Goal: Task Accomplishment & Management: Manage account settings

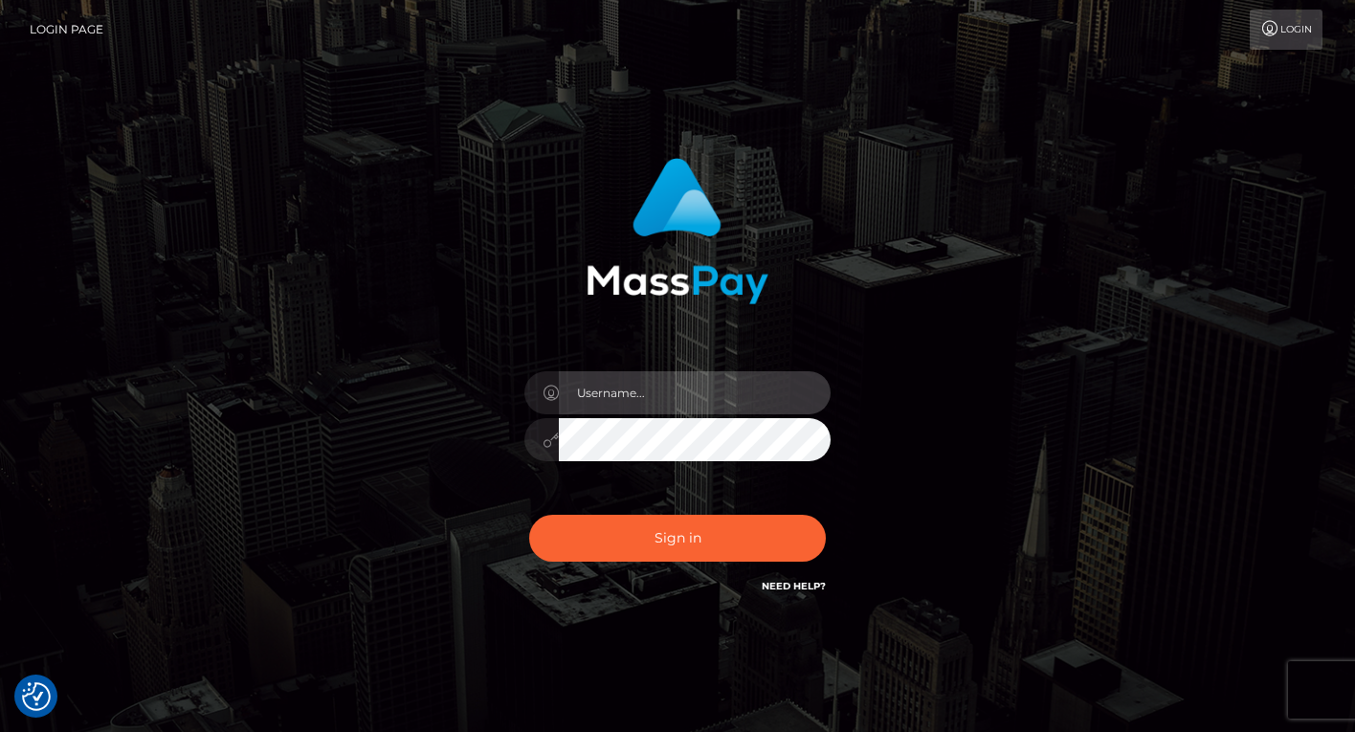
type input "[EMAIL_ADDRESS][DOMAIN_NAME]"
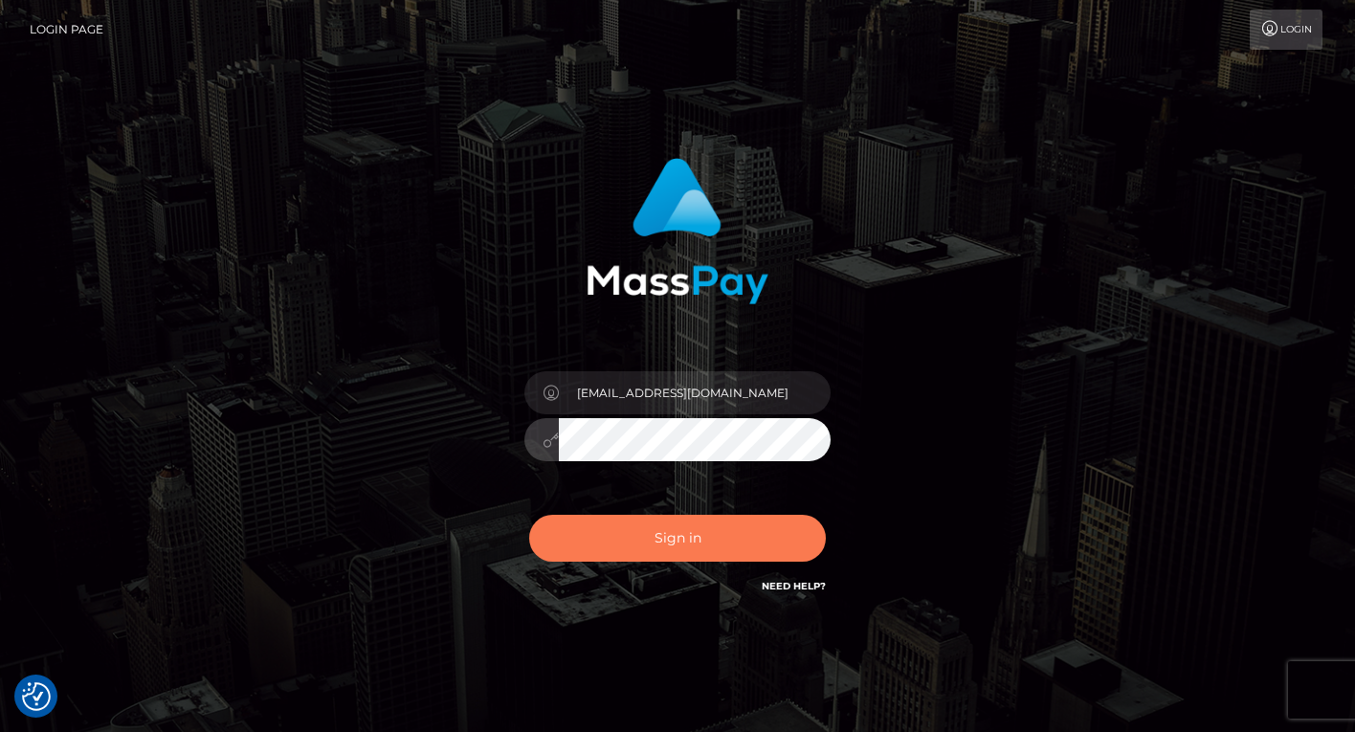
click at [656, 539] on button "Sign in" at bounding box center [677, 538] width 297 height 47
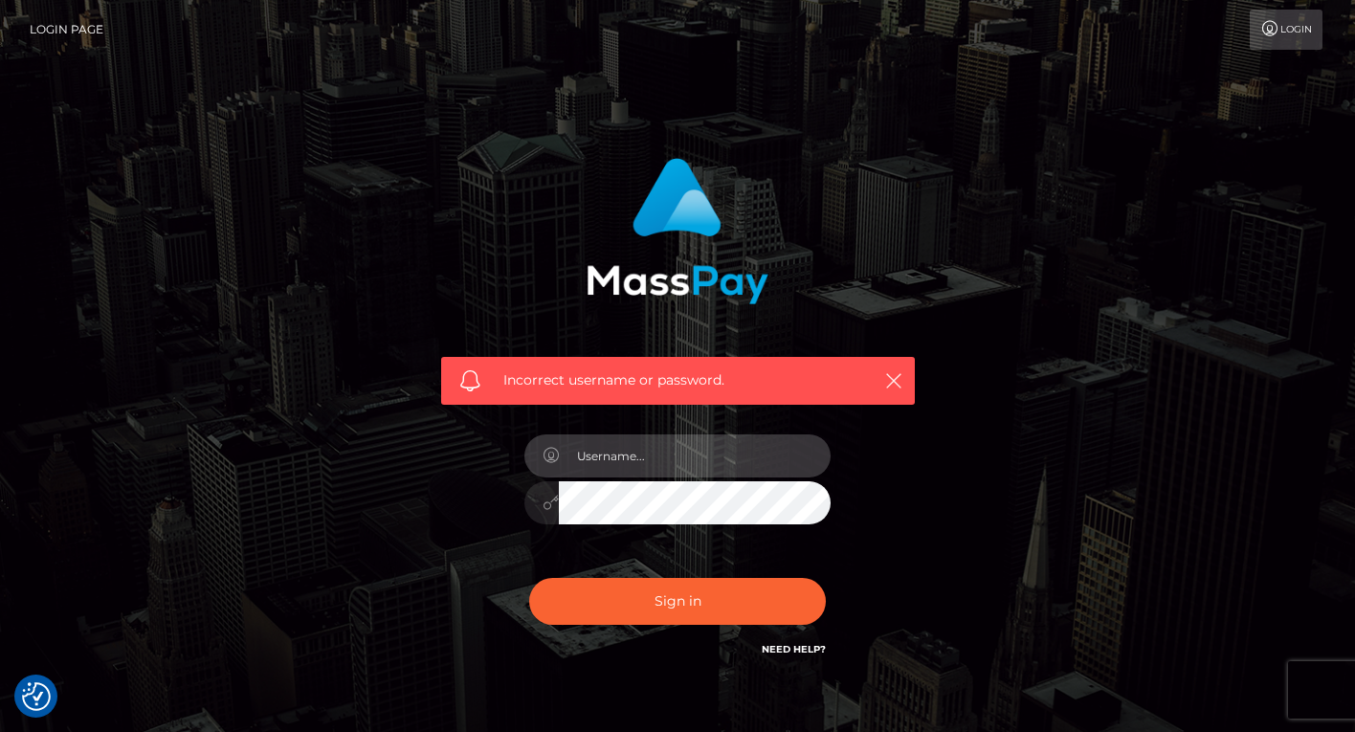
type input "[EMAIL_ADDRESS][DOMAIN_NAME]"
click at [678, 600] on button "Sign in" at bounding box center [677, 601] width 297 height 47
type input "[EMAIL_ADDRESS][DOMAIN_NAME]"
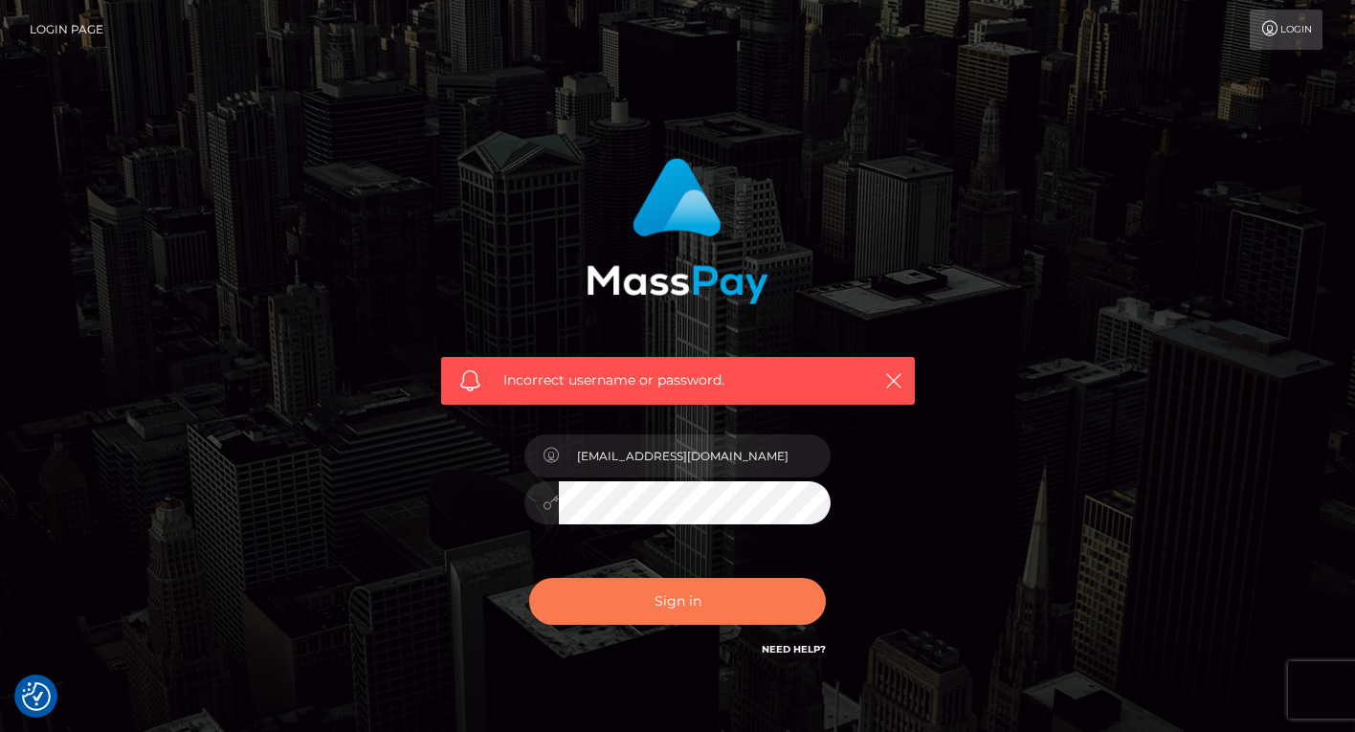
click at [725, 607] on button "Sign in" at bounding box center [677, 601] width 297 height 47
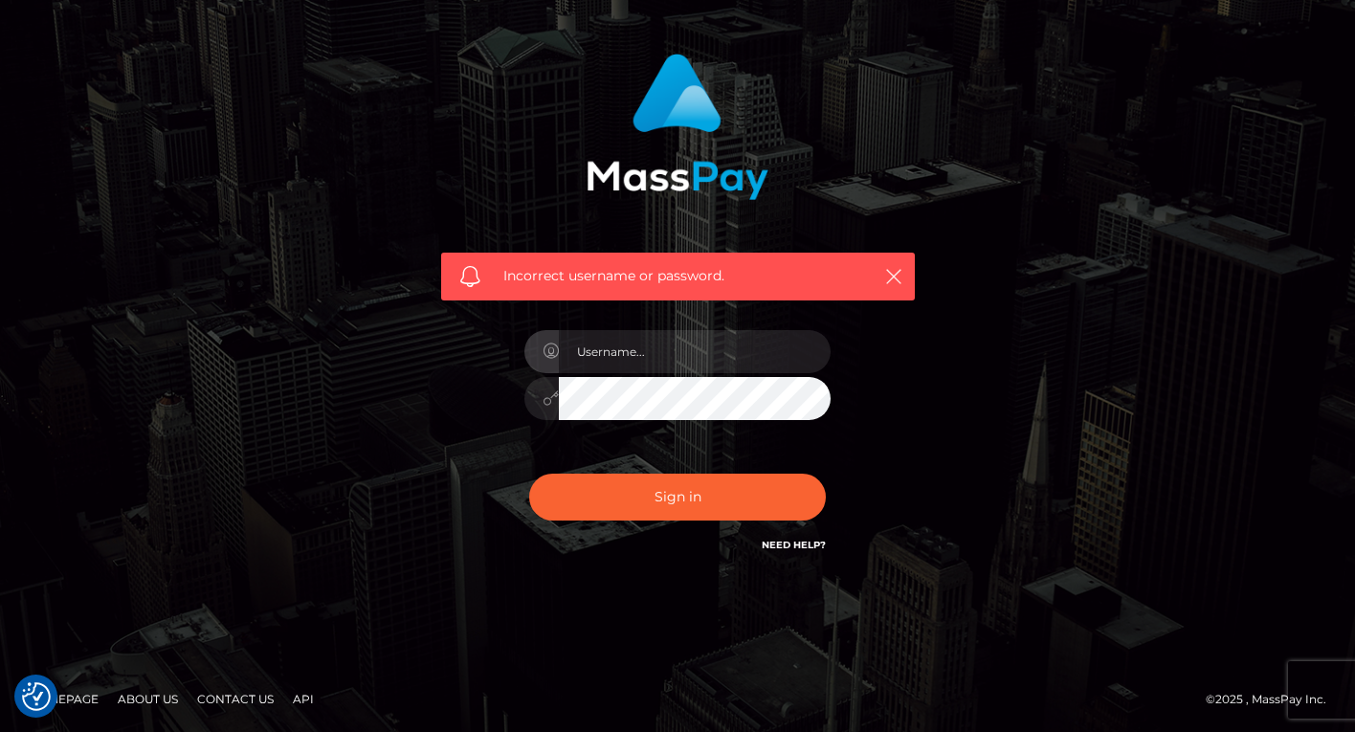
scroll to position [103, 0]
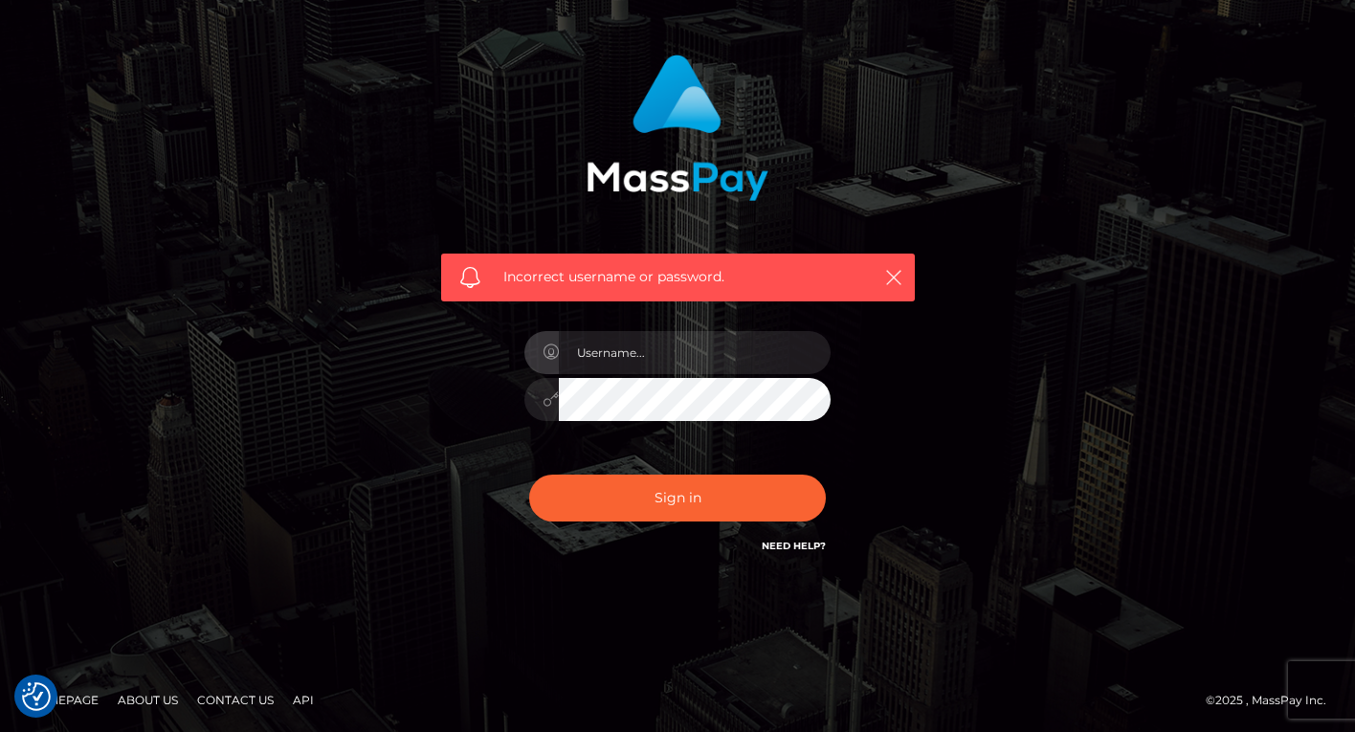
click at [781, 545] on link "Need Help?" at bounding box center [794, 546] width 64 height 12
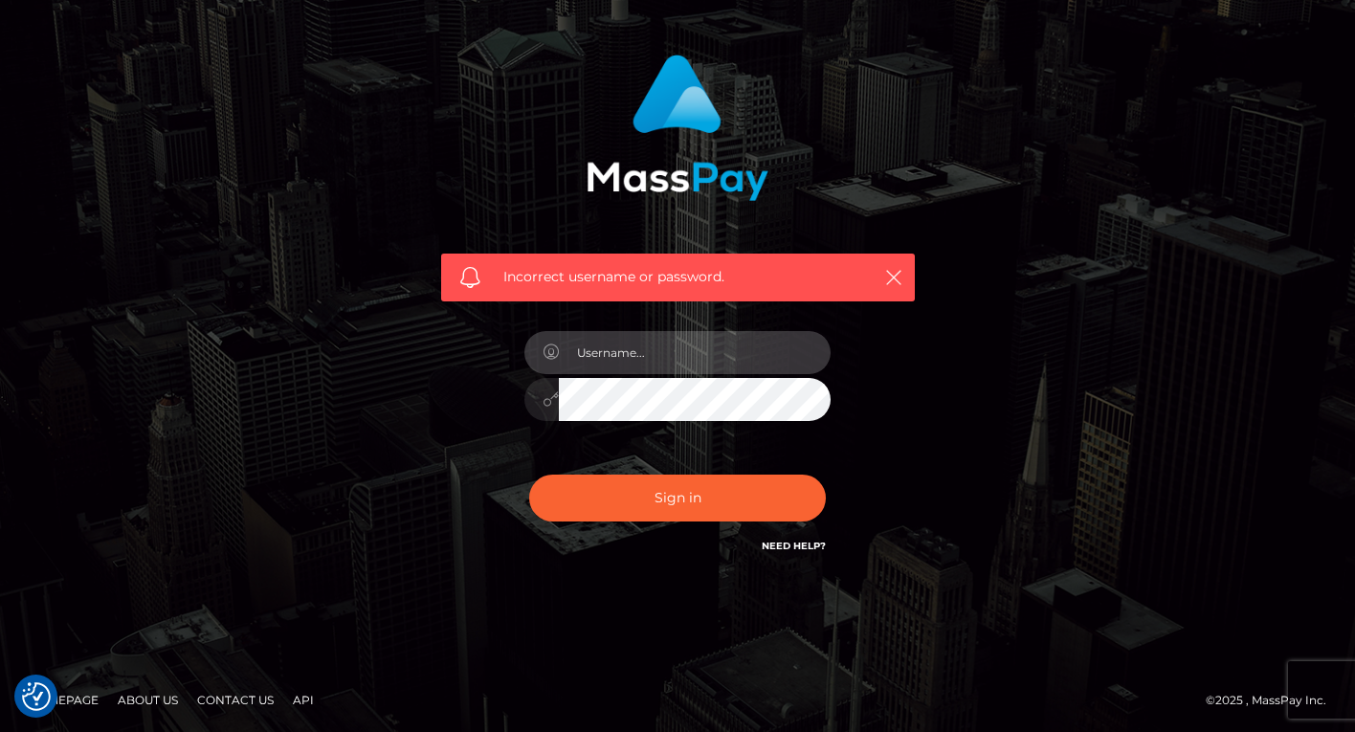
click at [613, 367] on input "text" at bounding box center [695, 352] width 272 height 43
type input "[EMAIL_ADDRESS][DOMAIN_NAME]"
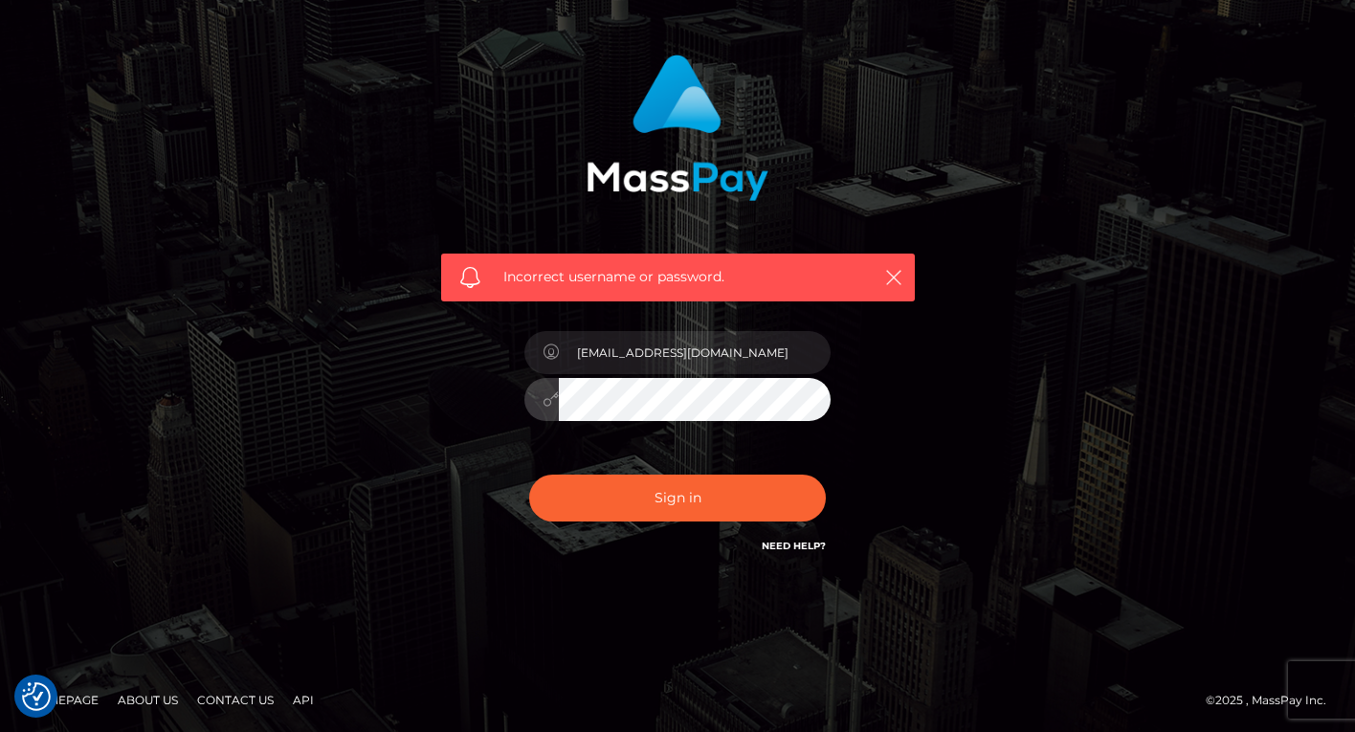
click at [678, 497] on button "Sign in" at bounding box center [677, 498] width 297 height 47
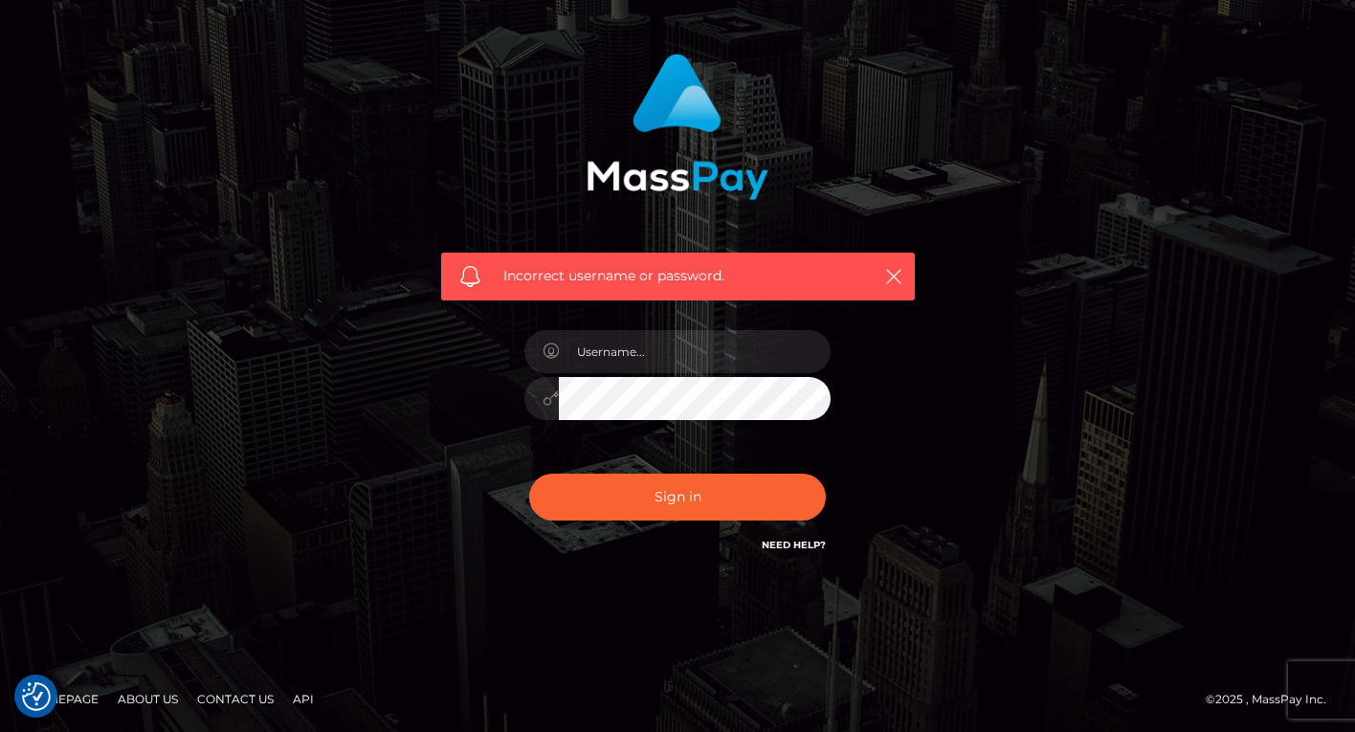
scroll to position [103, 0]
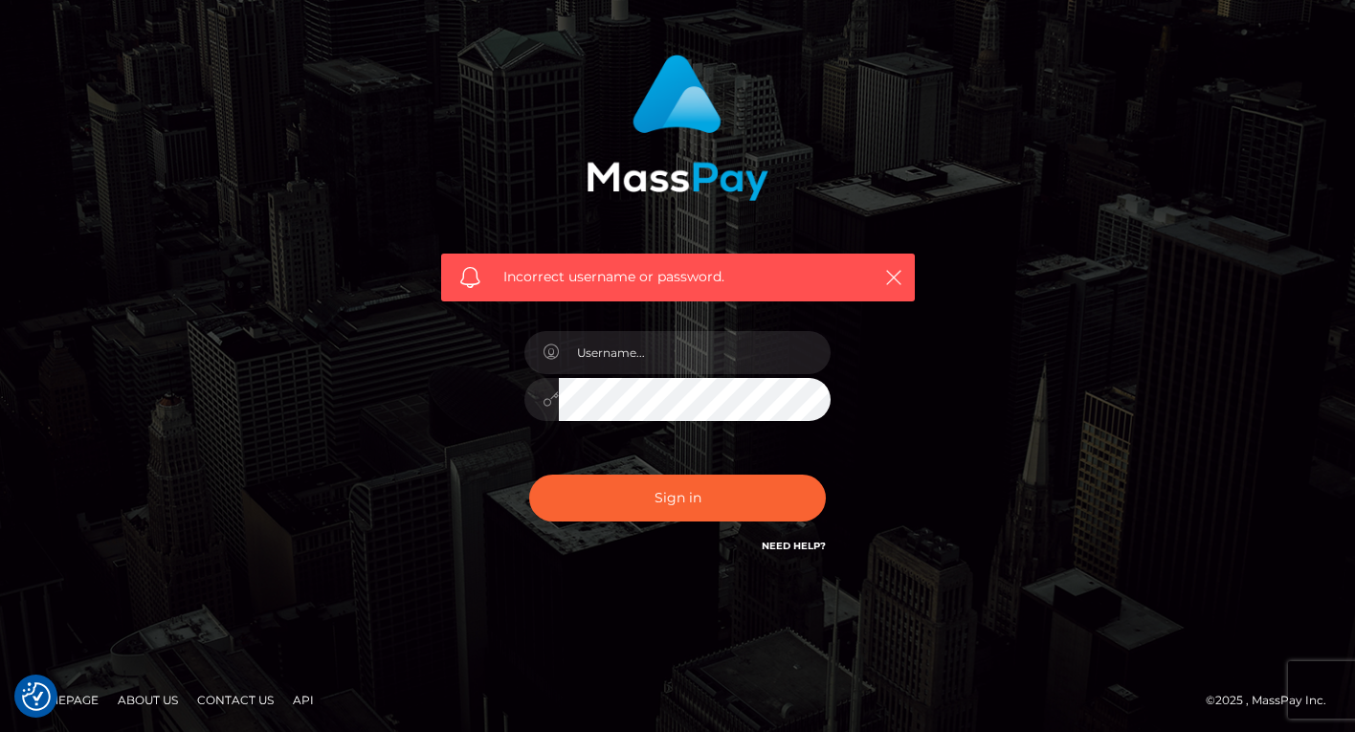
click at [951, 504] on div "Incorrect username or password." at bounding box center [677, 315] width 1091 height 550
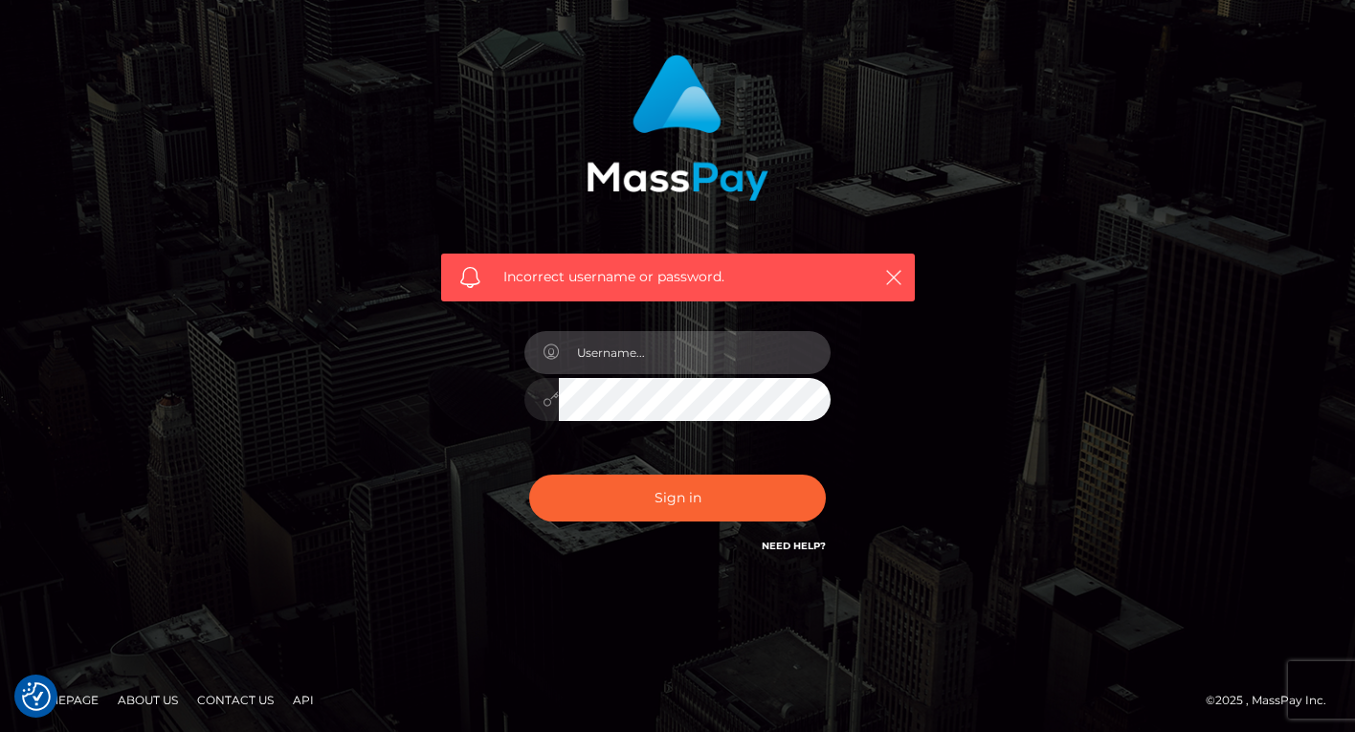
type input "[EMAIL_ADDRESS][DOMAIN_NAME]"
click at [780, 547] on link "Need Help?" at bounding box center [794, 546] width 64 height 12
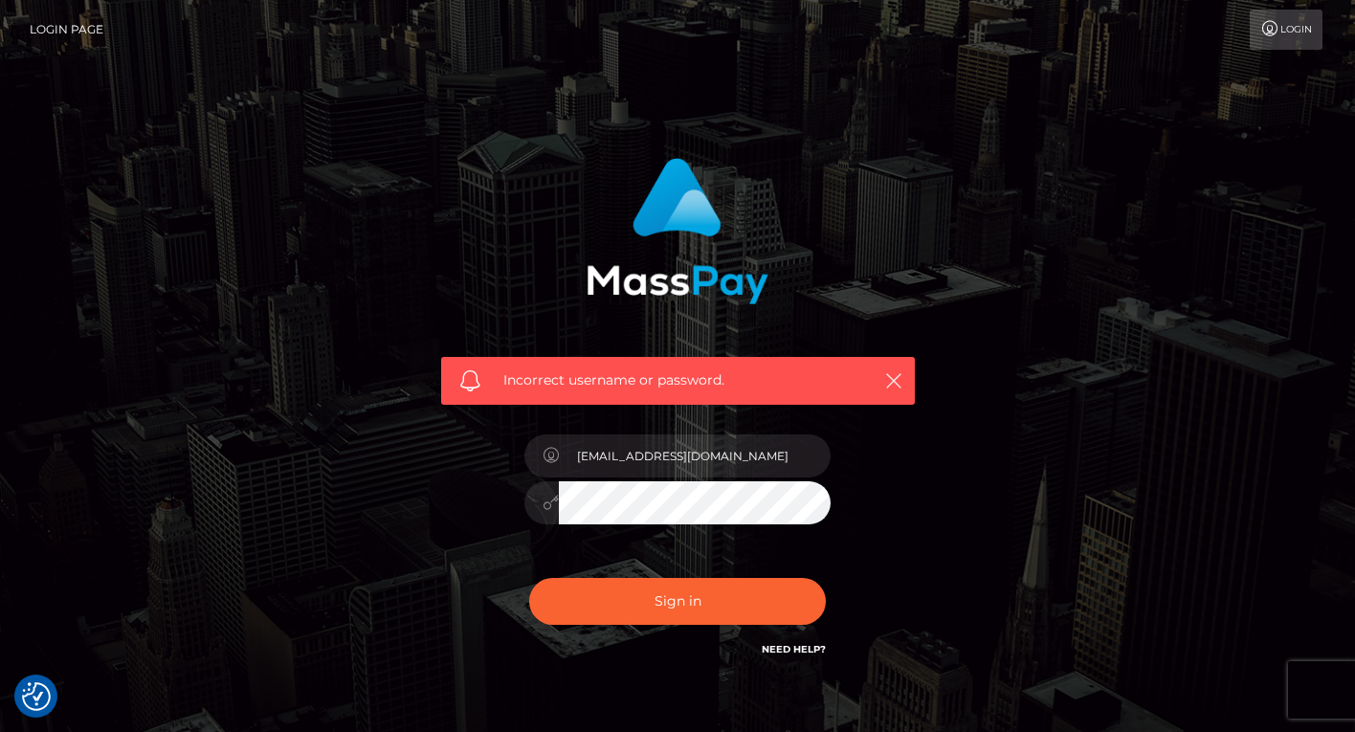
scroll to position [0, 0]
click at [1297, 35] on link "Login" at bounding box center [1286, 30] width 73 height 40
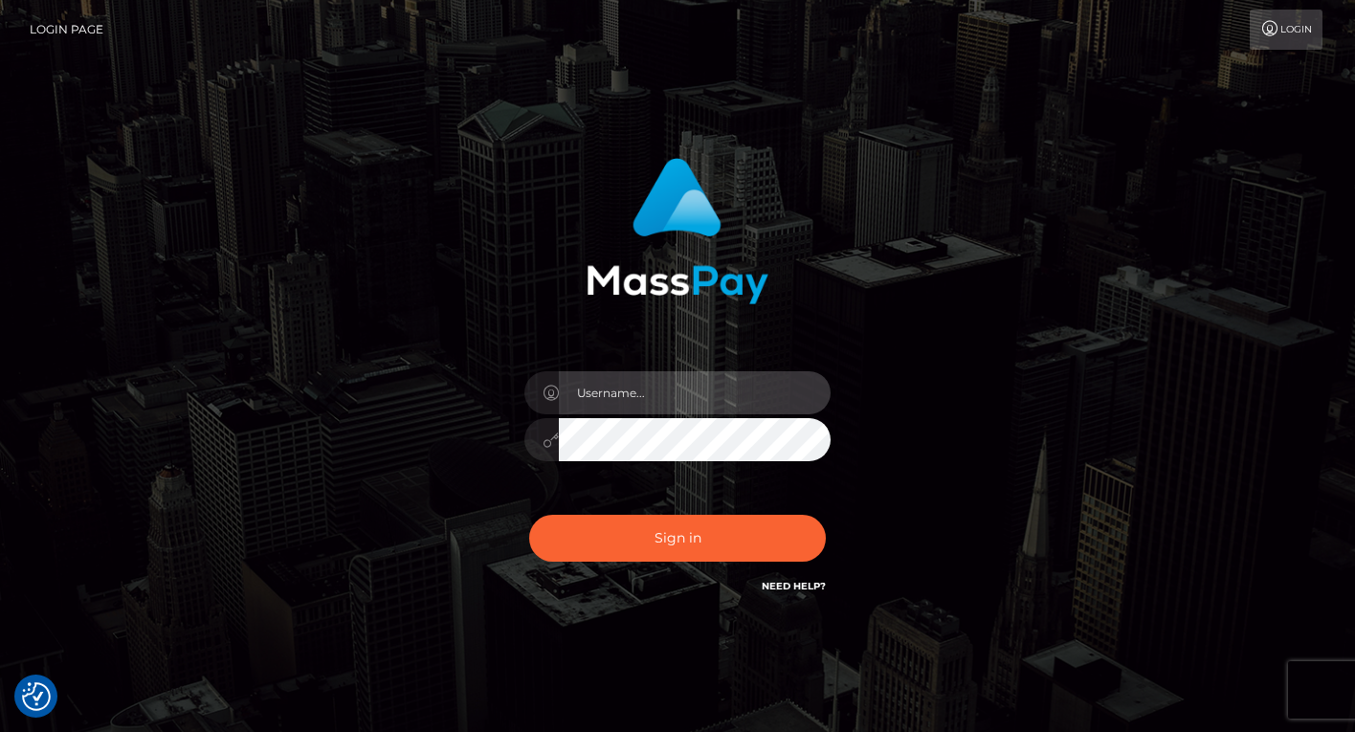
type input "c2FtYXJhbWNjYWJlOTlAZ21haWwuY29t"
click at [675, 399] on input "c2FtYXJhbWNjYWJlOTlAZ21haWwuY29t" at bounding box center [695, 392] width 272 height 43
click at [773, 402] on input "c2FtYXJhbWNjYWJlOTlAZ21haWwuY29t" at bounding box center [695, 392] width 272 height 43
type input "samaramccabe99@gmail.com"
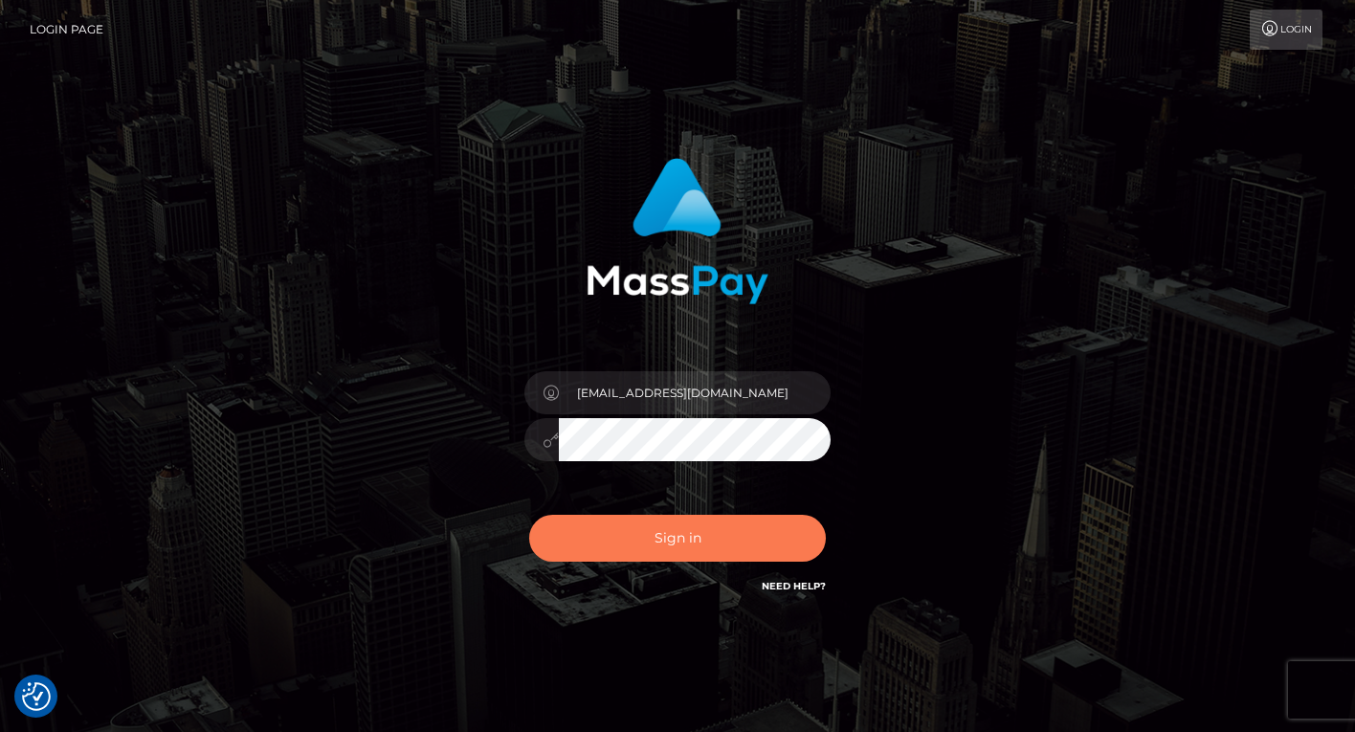
click at [669, 534] on button "Sign in" at bounding box center [677, 538] width 297 height 47
